Goal: Transaction & Acquisition: Purchase product/service

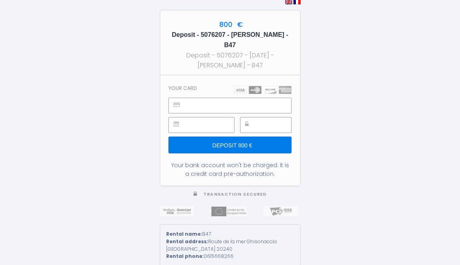
click at [239, 139] on input "Deposit 800 €" at bounding box center [229, 145] width 122 height 17
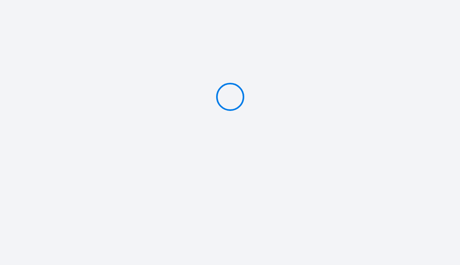
type input "Deposit 800 €"
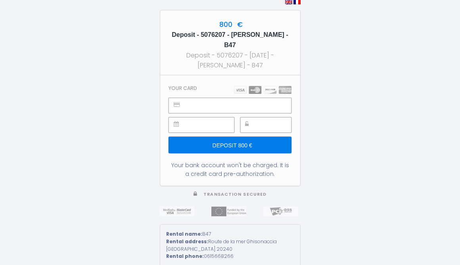
click at [241, 140] on input "Deposit 800 €" at bounding box center [229, 145] width 122 height 17
click at [233, 139] on input "Deposit 800 €" at bounding box center [229, 145] width 122 height 17
click at [236, 139] on input "Deposit 800 €" at bounding box center [229, 145] width 122 height 17
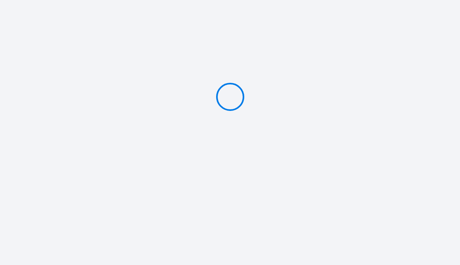
click at [270, 136] on div at bounding box center [230, 97] width 460 height 194
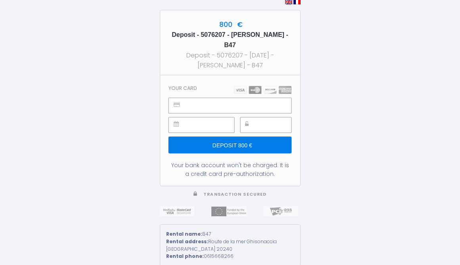
click at [244, 142] on input "Deposit 800 €" at bounding box center [229, 145] width 122 height 17
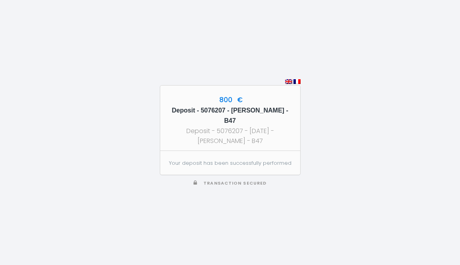
click at [352, 134] on div "800 € Deposit - 5076207 - Katrin Schmidt - B47 Deposit - 5076207 - 2025-09-13 -…" at bounding box center [230, 132] width 460 height 265
